Goal: Task Accomplishment & Management: Use online tool/utility

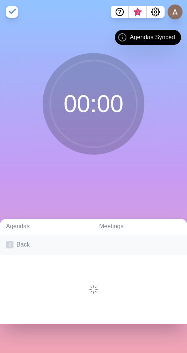
click at [34, 245] on link "Back" at bounding box center [93, 244] width 187 height 21
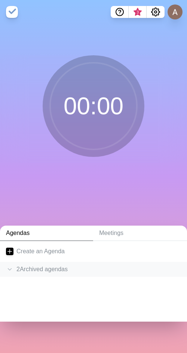
click at [51, 269] on div "2 Archived agenda s" at bounding box center [93, 269] width 187 height 15
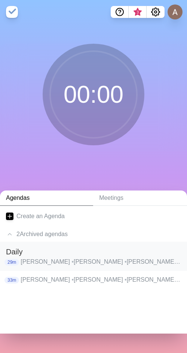
click at [61, 266] on p "[PERSON_NAME] • [PERSON_NAME] [PERSON_NAME] • [PERSON_NAME] • [PERSON_NAME] • […" at bounding box center [101, 261] width 160 height 9
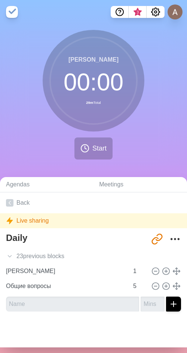
click at [105, 133] on div "[PERSON_NAME] 00 : 00 29m Total Start" at bounding box center [93, 98] width 187 height 136
click at [94, 146] on span "Start" at bounding box center [99, 148] width 14 height 10
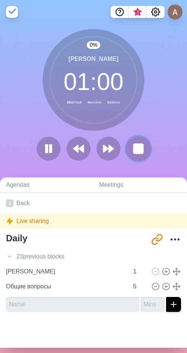
click at [139, 146] on rect at bounding box center [137, 148] width 9 height 9
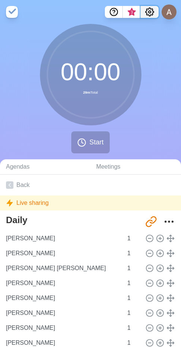
click at [152, 13] on icon "Settings" at bounding box center [149, 11] width 9 height 9
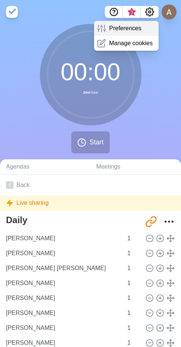
click at [127, 26] on p "Preferences" at bounding box center [125, 28] width 32 height 9
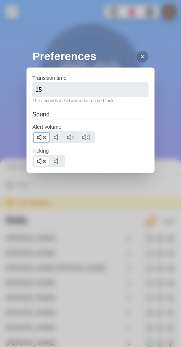
click at [40, 138] on icon at bounding box center [41, 137] width 9 height 9
click at [37, 165] on icon at bounding box center [41, 161] width 9 height 9
click at [137, 60] on div at bounding box center [143, 57] width 12 height 12
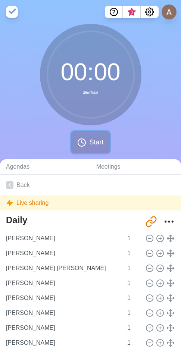
click at [90, 145] on span "Start" at bounding box center [96, 143] width 14 height 10
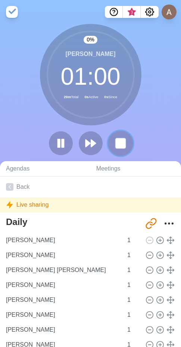
click at [119, 142] on rect at bounding box center [120, 143] width 9 height 9
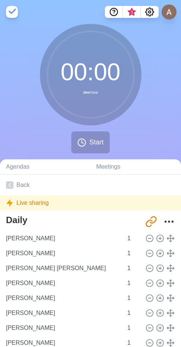
click at [26, 125] on div "00 : 00 29m Total Start" at bounding box center [90, 92] width 181 height 136
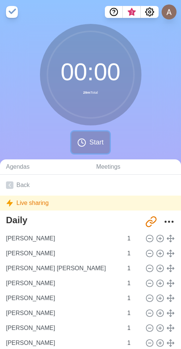
click at [99, 141] on span "Start" at bounding box center [96, 143] width 14 height 10
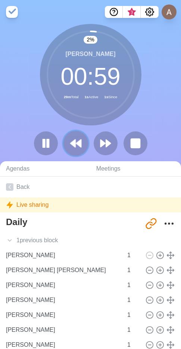
click at [68, 145] on button at bounding box center [75, 143] width 25 height 25
click at [58, 145] on button at bounding box center [46, 144] width 24 height 24
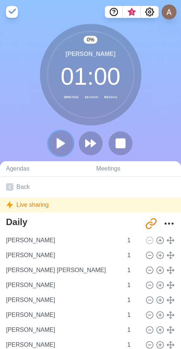
click at [64, 139] on icon at bounding box center [61, 143] width 13 height 13
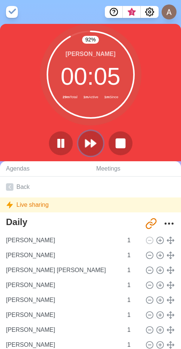
click at [93, 142] on polygon at bounding box center [93, 143] width 5 height 7
click at [93, 142] on button at bounding box center [90, 143] width 25 height 25
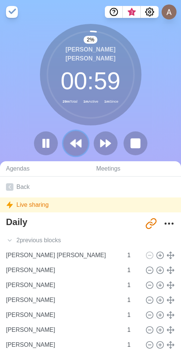
click at [78, 145] on polygon at bounding box center [78, 143] width 5 height 7
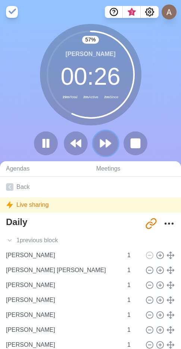
click at [102, 144] on polygon at bounding box center [103, 143] width 5 height 7
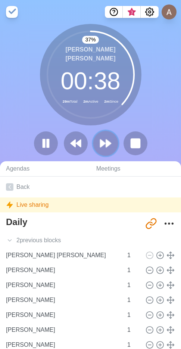
click at [109, 145] on polygon at bounding box center [108, 143] width 5 height 7
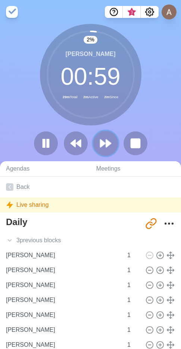
click at [109, 145] on polygon at bounding box center [108, 143] width 5 height 7
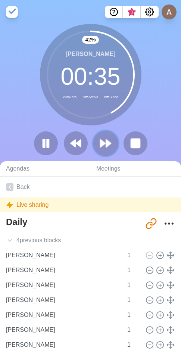
click at [111, 146] on icon at bounding box center [105, 143] width 13 height 13
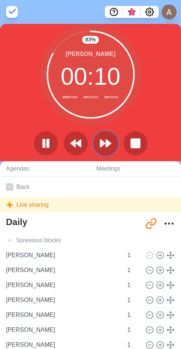
click at [112, 140] on button at bounding box center [105, 143] width 25 height 25
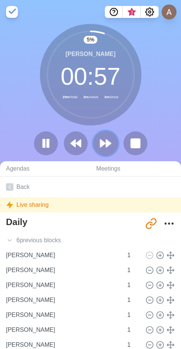
click at [100, 140] on icon at bounding box center [105, 143] width 13 height 13
click at [107, 145] on polygon at bounding box center [108, 143] width 5 height 7
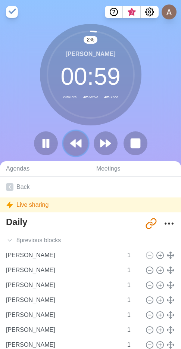
click at [82, 143] on icon at bounding box center [75, 143] width 13 height 13
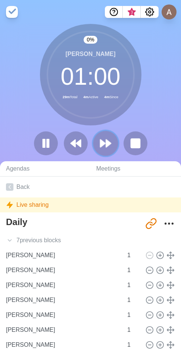
click at [109, 147] on icon at bounding box center [105, 143] width 13 height 13
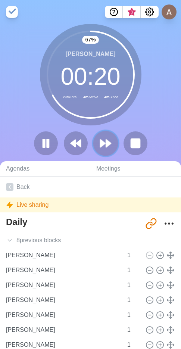
click at [103, 138] on icon at bounding box center [105, 143] width 13 height 13
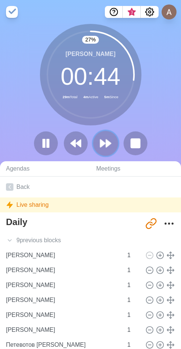
click at [113, 144] on button at bounding box center [105, 143] width 25 height 25
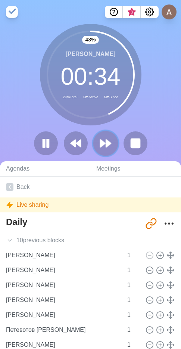
click at [112, 143] on button at bounding box center [105, 143] width 25 height 25
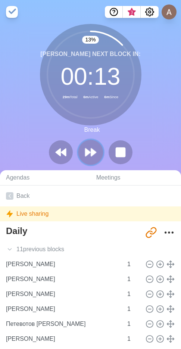
click at [95, 156] on icon at bounding box center [90, 152] width 13 height 13
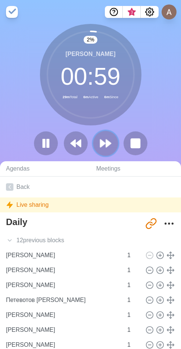
click at [102, 146] on icon at bounding box center [105, 143] width 13 height 13
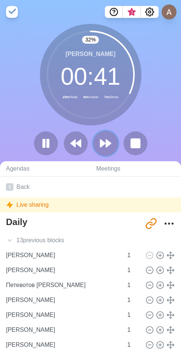
click at [106, 141] on polygon at bounding box center [108, 143] width 5 height 7
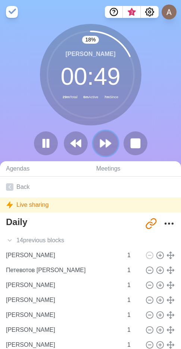
click at [107, 143] on polygon at bounding box center [108, 143] width 5 height 7
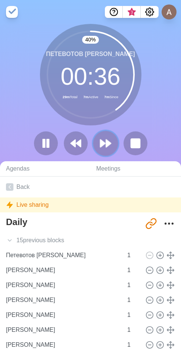
click at [111, 143] on polygon at bounding box center [108, 143] width 5 height 7
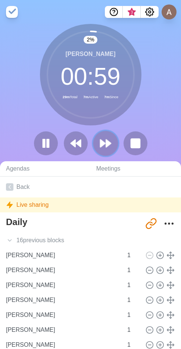
click at [111, 143] on polygon at bounding box center [108, 143] width 5 height 7
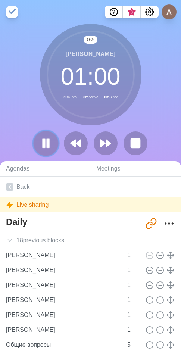
click at [41, 146] on icon at bounding box center [46, 143] width 13 height 13
click at [101, 142] on polygon at bounding box center [103, 143] width 5 height 7
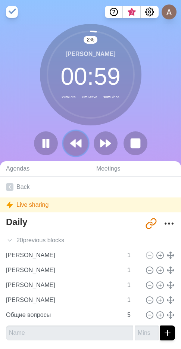
click at [78, 140] on icon at bounding box center [75, 143] width 13 height 13
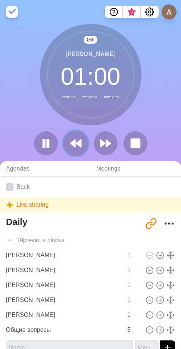
click at [82, 140] on icon at bounding box center [75, 143] width 13 height 13
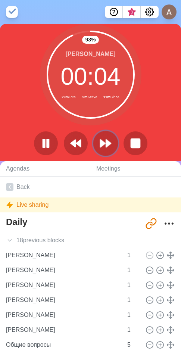
click at [101, 137] on icon at bounding box center [105, 143] width 13 height 13
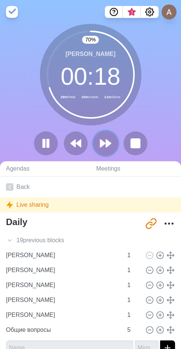
click at [112, 143] on button at bounding box center [105, 143] width 25 height 25
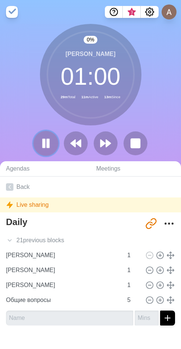
click at [43, 148] on icon at bounding box center [46, 143] width 13 height 13
click at [46, 142] on polygon at bounding box center [45, 143] width 7 height 9
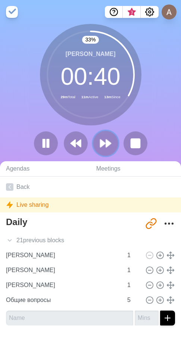
click at [106, 145] on polygon at bounding box center [108, 143] width 5 height 7
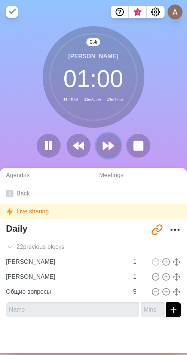
click at [109, 145] on polygon at bounding box center [111, 145] width 5 height 7
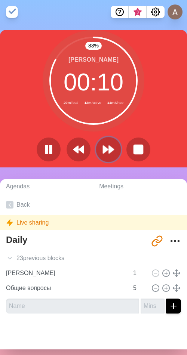
click at [104, 154] on icon at bounding box center [108, 149] width 13 height 13
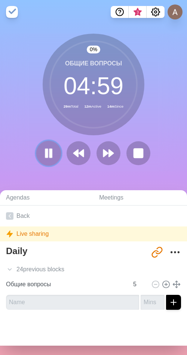
click at [54, 155] on button at bounding box center [48, 152] width 25 height 25
click at [42, 156] on icon at bounding box center [48, 153] width 13 height 13
